Goal: Transaction & Acquisition: Purchase product/service

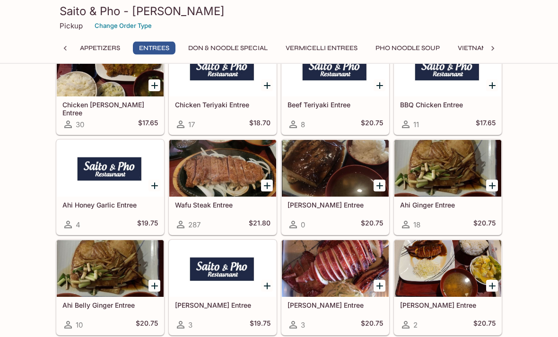
scroll to position [596, 0]
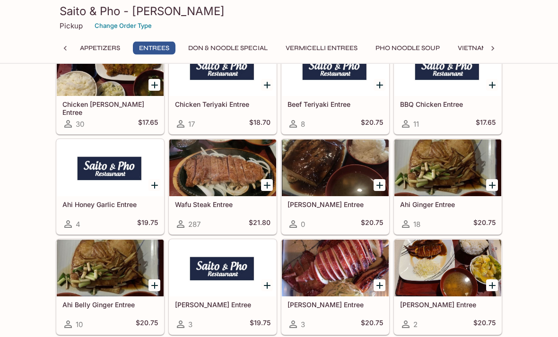
click at [271, 189] on icon "Add Wafu Steak Entree" at bounding box center [266, 185] width 11 height 11
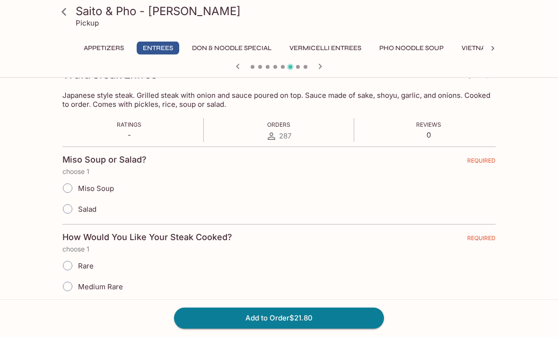
scroll to position [146, 0]
click at [104, 191] on span "Miso Soup" at bounding box center [96, 188] width 36 height 9
click at [78, 191] on input "Miso Soup" at bounding box center [68, 188] width 20 height 20
radio input "true"
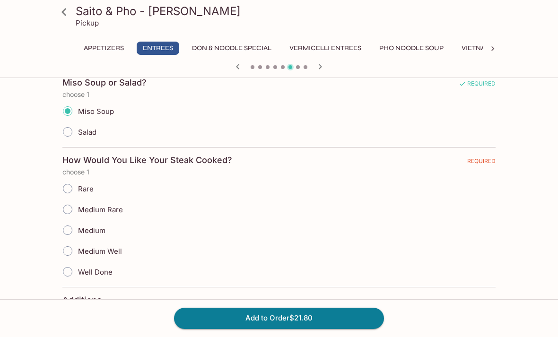
scroll to position [231, 0]
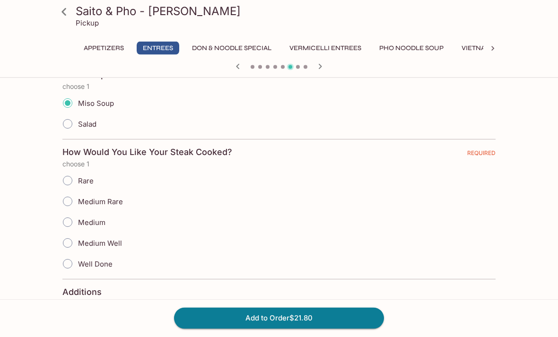
click at [89, 220] on span "Medium" at bounding box center [91, 222] width 27 height 9
click at [78, 220] on input "Medium" at bounding box center [68, 223] width 20 height 20
radio input "true"
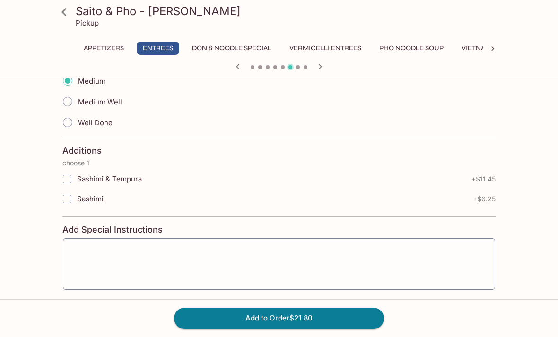
scroll to position [383, 0]
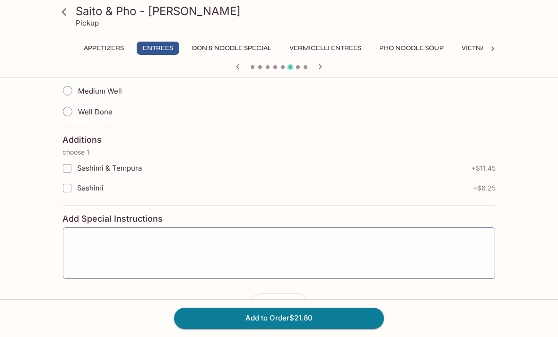
click at [282, 328] on button "Add to Order $21.80" at bounding box center [279, 318] width 210 height 21
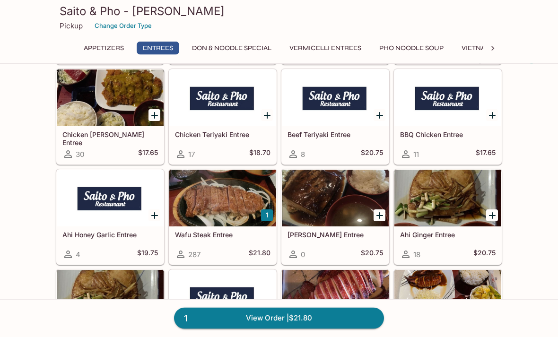
scroll to position [567, 0]
click at [242, 234] on h5 "Wafu Steak Entree" at bounding box center [222, 235] width 95 height 8
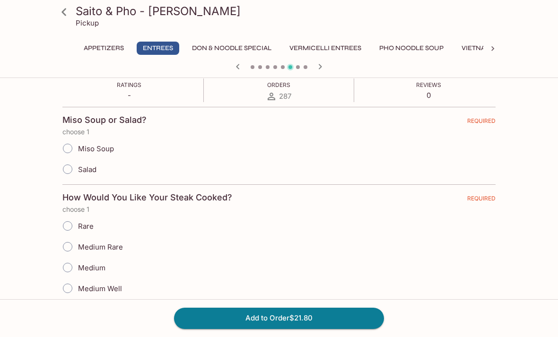
scroll to position [211, 0]
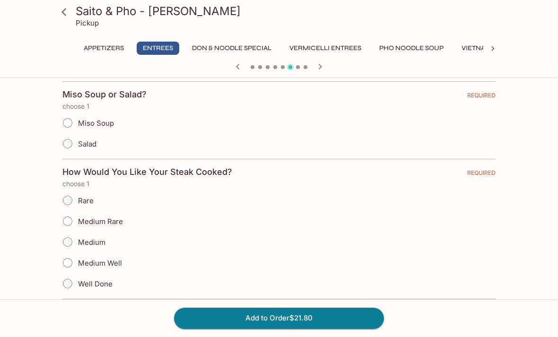
click at [108, 132] on label "Miso Soup" at bounding box center [85, 122] width 57 height 21
click at [78, 132] on input "Miso Soup" at bounding box center [68, 123] width 20 height 20
radio input "true"
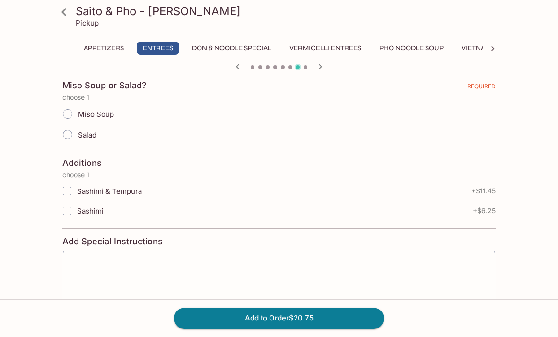
click at [62, 9] on icon at bounding box center [64, 12] width 17 height 17
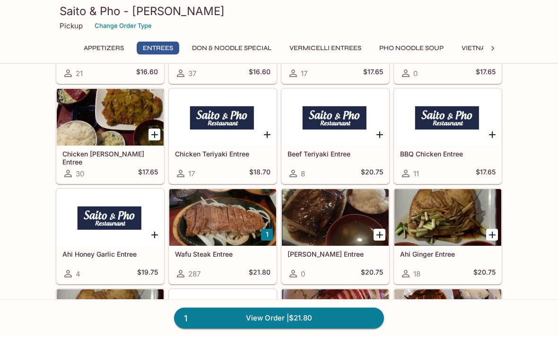
scroll to position [547, 0]
click at [234, 221] on div at bounding box center [222, 217] width 107 height 57
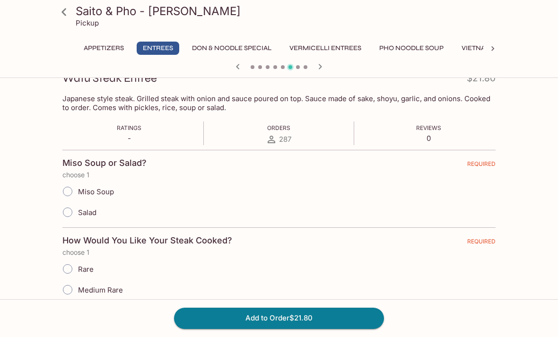
scroll to position [155, 0]
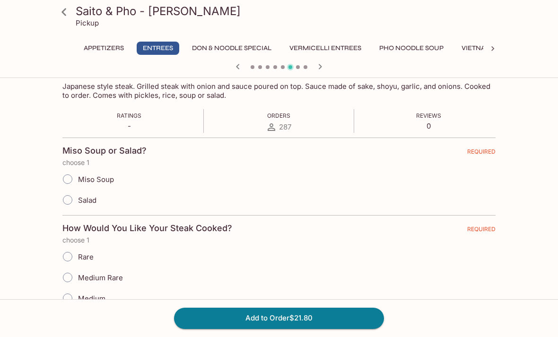
click at [100, 174] on label "Miso Soup" at bounding box center [85, 179] width 57 height 21
click at [78, 174] on input "Miso Soup" at bounding box center [68, 179] width 20 height 20
radio input "true"
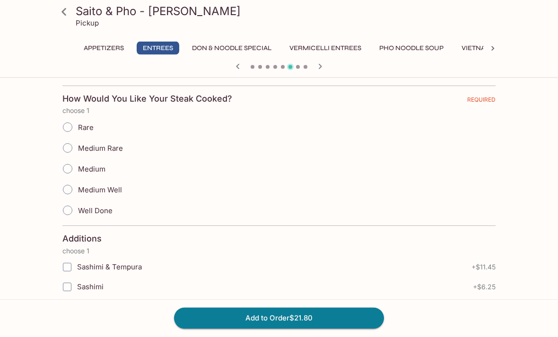
click at [114, 191] on span "Medium Well" at bounding box center [100, 190] width 44 height 9
click at [78, 191] on input "Medium Well" at bounding box center [68, 190] width 20 height 20
radio input "true"
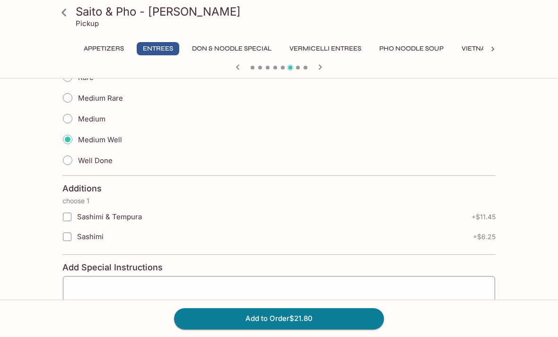
scroll to position [335, 0]
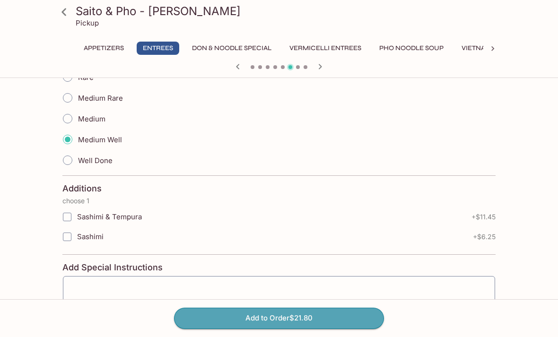
click at [301, 328] on button "Add to Order $21.80" at bounding box center [279, 318] width 210 height 21
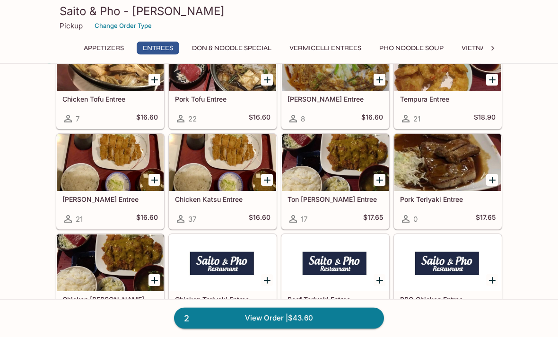
scroll to position [400, 0]
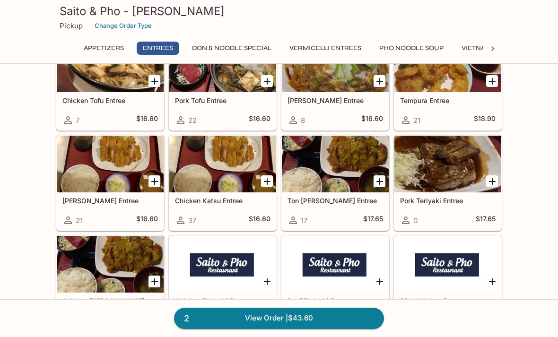
click at [105, 189] on div at bounding box center [110, 164] width 107 height 57
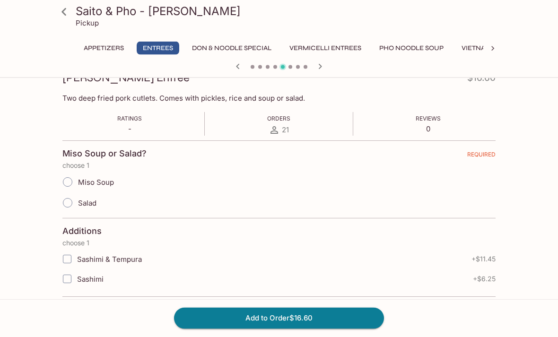
scroll to position [144, 0]
click at [111, 182] on span "Miso Soup" at bounding box center [96, 181] width 36 height 9
click at [78, 182] on input "Miso Soup" at bounding box center [68, 182] width 20 height 20
radio input "true"
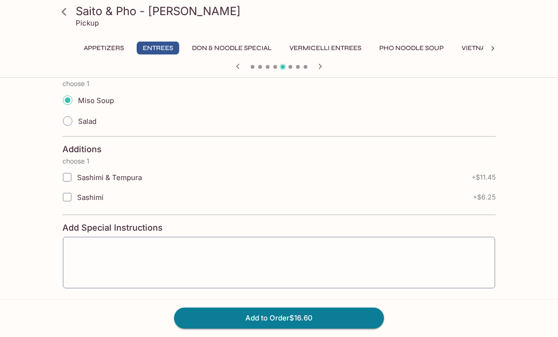
scroll to position [234, 0]
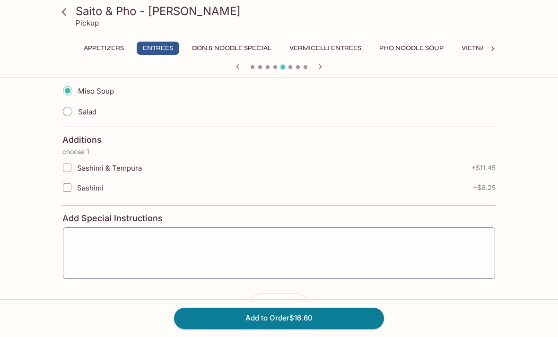
click at [273, 328] on button "Add to Order $16.60" at bounding box center [279, 318] width 210 height 21
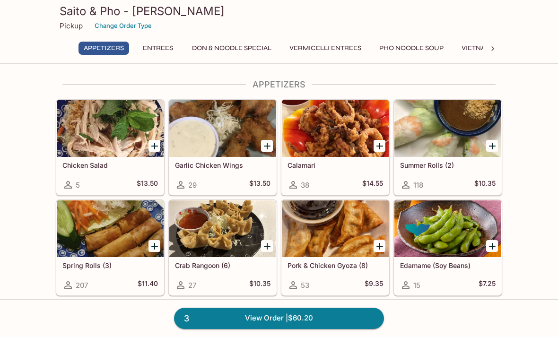
click at [96, 127] on div at bounding box center [110, 128] width 107 height 57
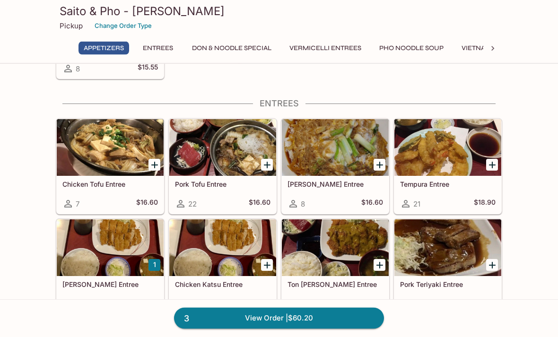
scroll to position [317, 0]
click at [444, 176] on div at bounding box center [447, 147] width 107 height 57
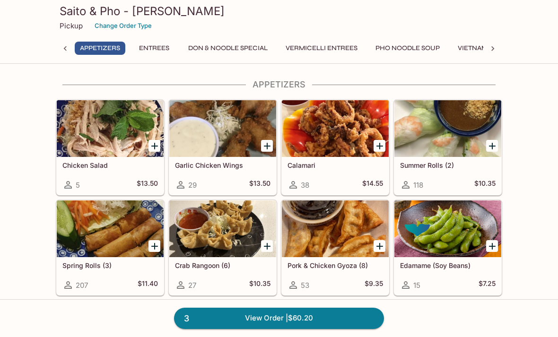
click at [227, 171] on div "Garlic Chicken Wings 29 $13.50" at bounding box center [222, 176] width 107 height 38
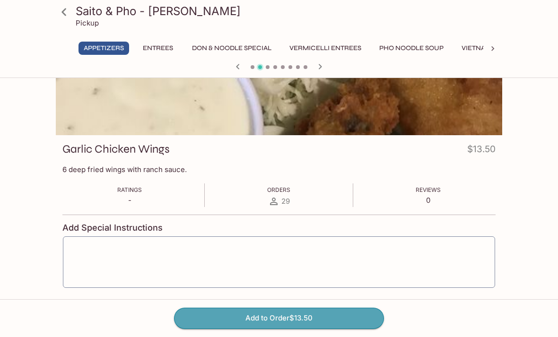
click at [294, 328] on button "Add to Order $13.50" at bounding box center [279, 318] width 210 height 21
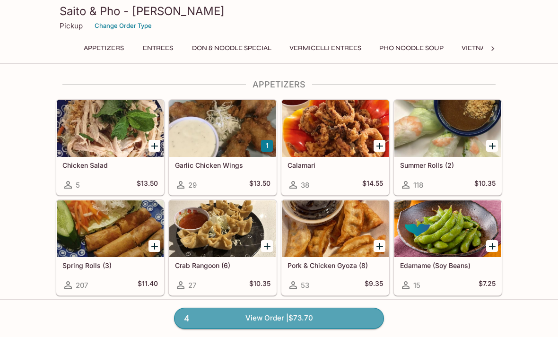
click at [272, 328] on link "4 View Order | $73.70" at bounding box center [279, 318] width 210 height 21
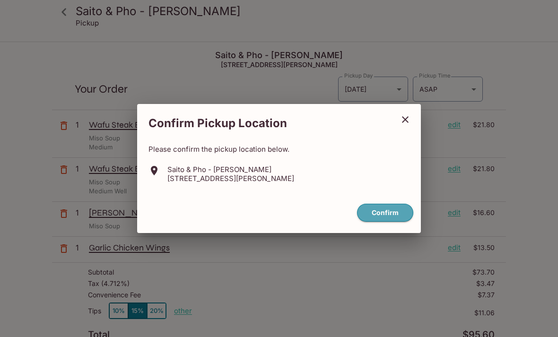
click at [385, 222] on button "Confirm" at bounding box center [385, 213] width 56 height 18
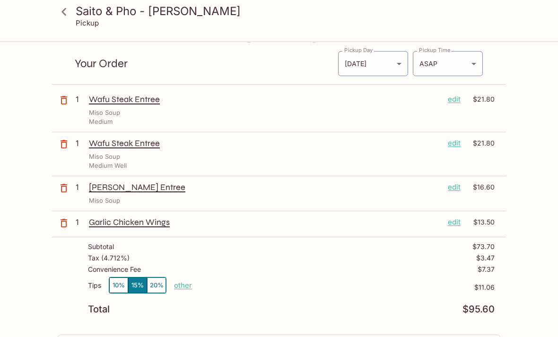
scroll to position [25, 0]
click at [181, 284] on p "other" at bounding box center [183, 286] width 18 height 9
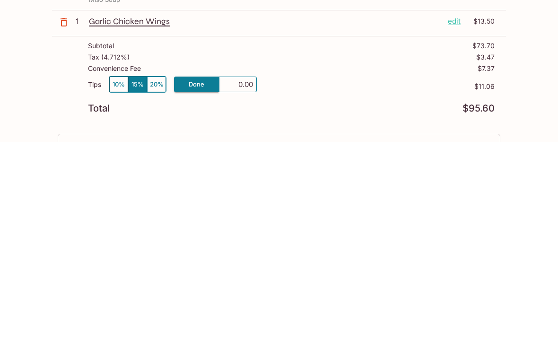
type input "0.00"
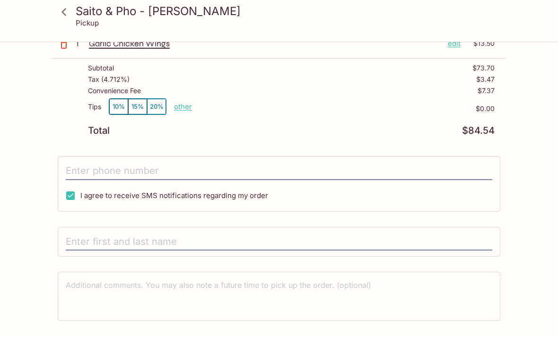
scroll to position [222, 0]
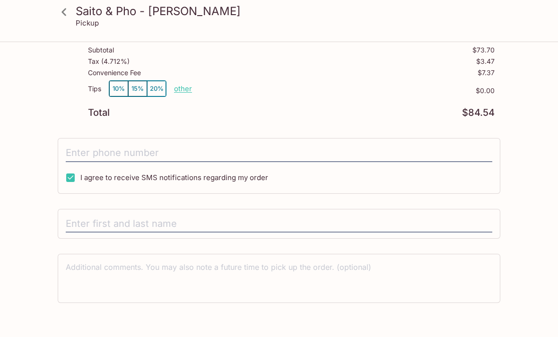
click at [135, 152] on input "tel" at bounding box center [279, 153] width 426 height 18
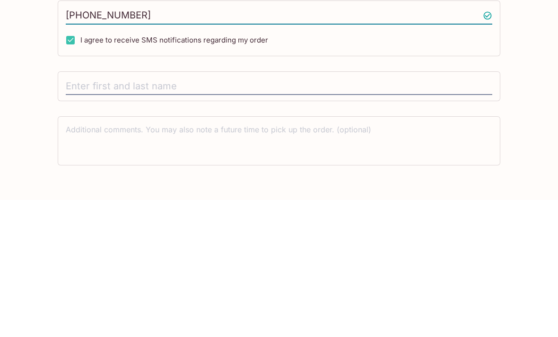
type input "[PHONE_NUMBER]"
click at [232, 215] on input "text" at bounding box center [279, 224] width 426 height 18
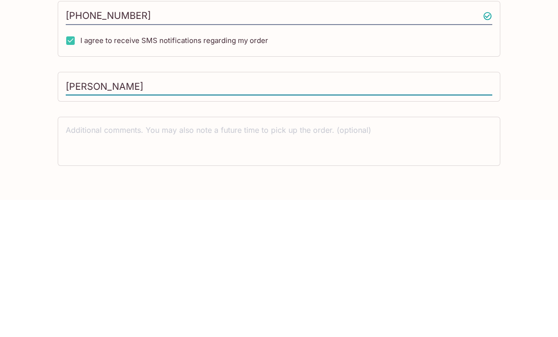
click at [160, 215] on input "[PERSON_NAME]" at bounding box center [279, 224] width 426 height 18
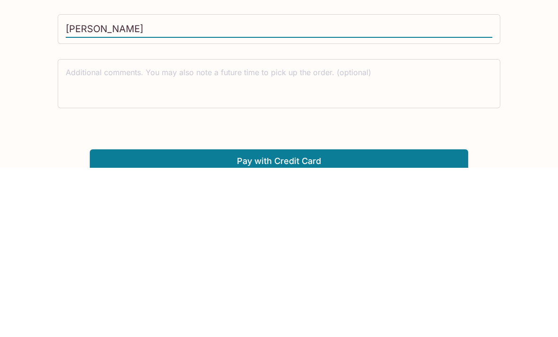
scroll to position [252, 0]
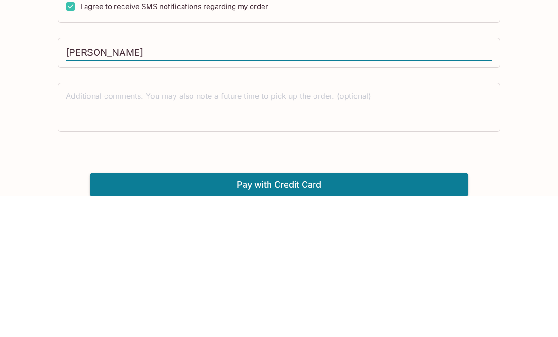
type input "[PERSON_NAME]"
click at [95, 232] on textarea at bounding box center [279, 248] width 426 height 33
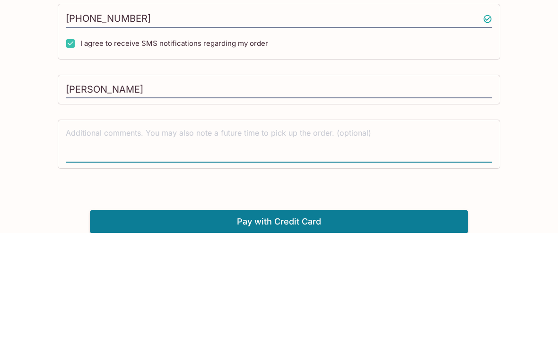
click at [158, 185] on input "[PERSON_NAME]" at bounding box center [279, 194] width 426 height 18
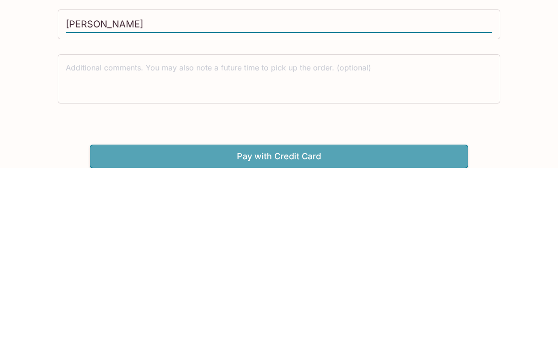
click at [402, 314] on button "Pay with Credit Card" at bounding box center [279, 326] width 378 height 24
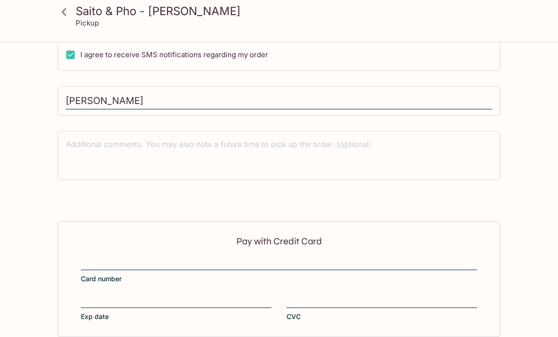
scroll to position [364, 0]
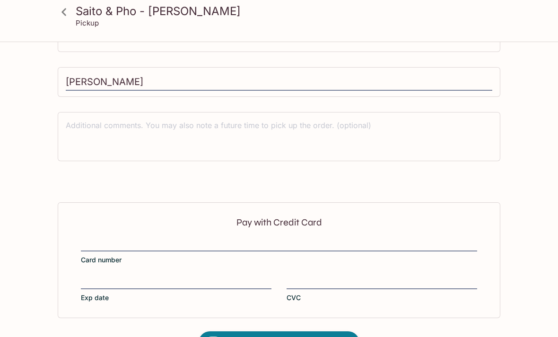
click at [143, 238] on div at bounding box center [279, 244] width 396 height 13
click at [143, 239] on input "Card number" at bounding box center [279, 239] width 396 height 0
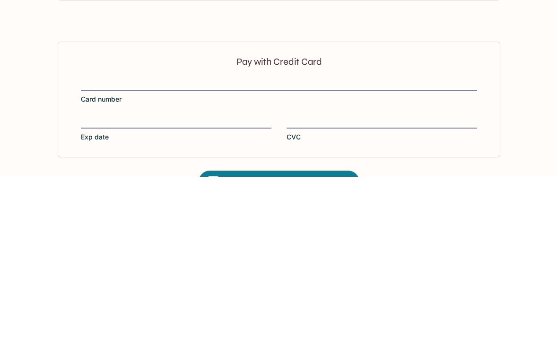
click at [165, 276] on div at bounding box center [176, 282] width 190 height 13
click at [165, 276] on input "Exp date" at bounding box center [176, 276] width 190 height 0
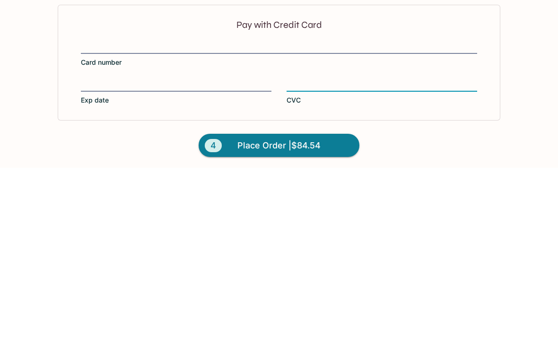
scroll to position [394, 0]
click at [285, 306] on span "Place Order | $84.54" at bounding box center [278, 313] width 83 height 15
